Goal: Navigation & Orientation: Find specific page/section

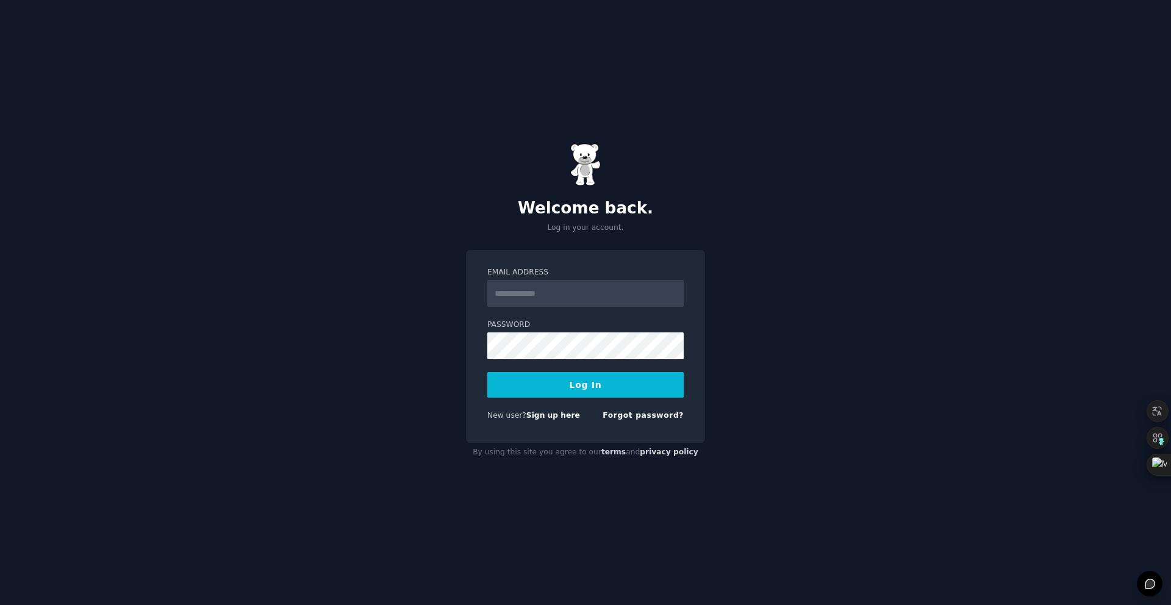
type input "**********"
click at [604, 383] on button "Log In" at bounding box center [585, 385] width 196 height 26
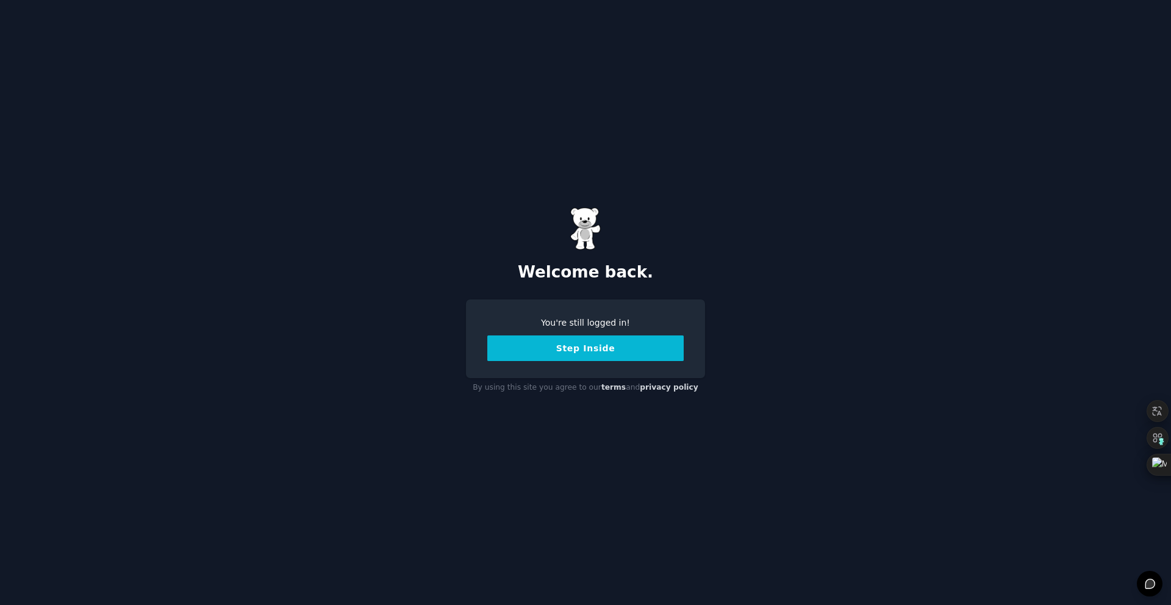
click at [610, 354] on button "Step Inside" at bounding box center [585, 349] width 196 height 26
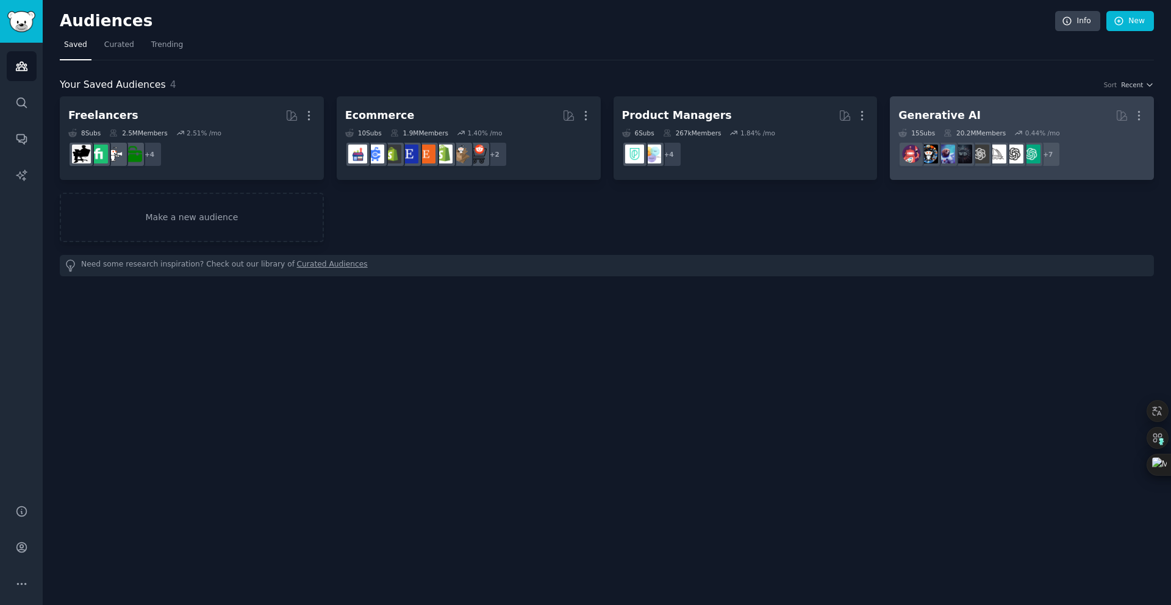
click at [934, 113] on div "Generative AI" at bounding box center [940, 115] width 82 height 15
